Goal: Navigation & Orientation: Find specific page/section

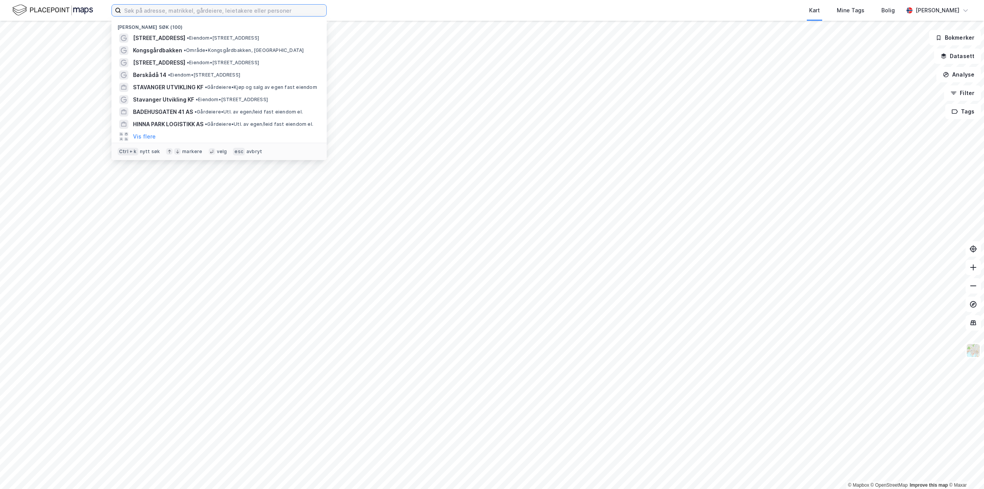
click at [150, 11] on input at bounding box center [223, 11] width 205 height 12
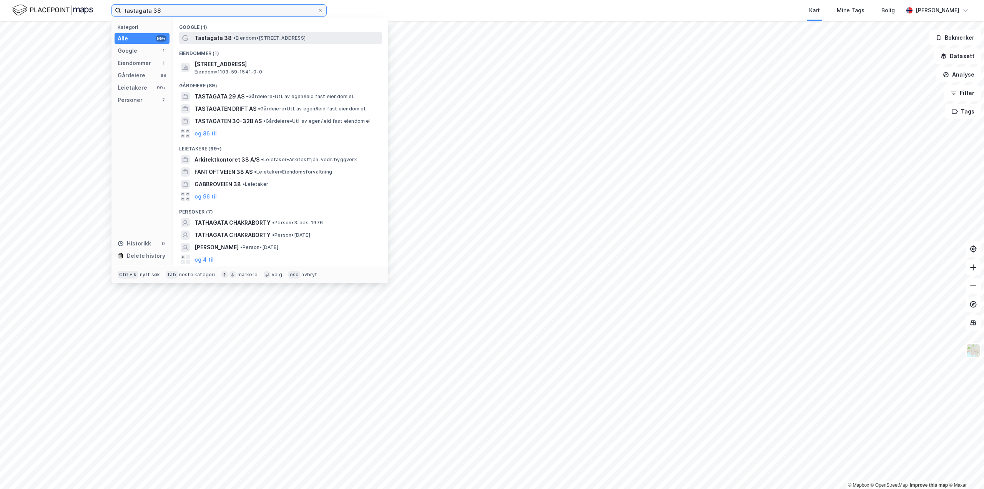
type input "tastagata 38"
click at [205, 35] on span "Tastagata 38" at bounding box center [213, 37] width 37 height 9
